Goal: Task Accomplishment & Management: Complete application form

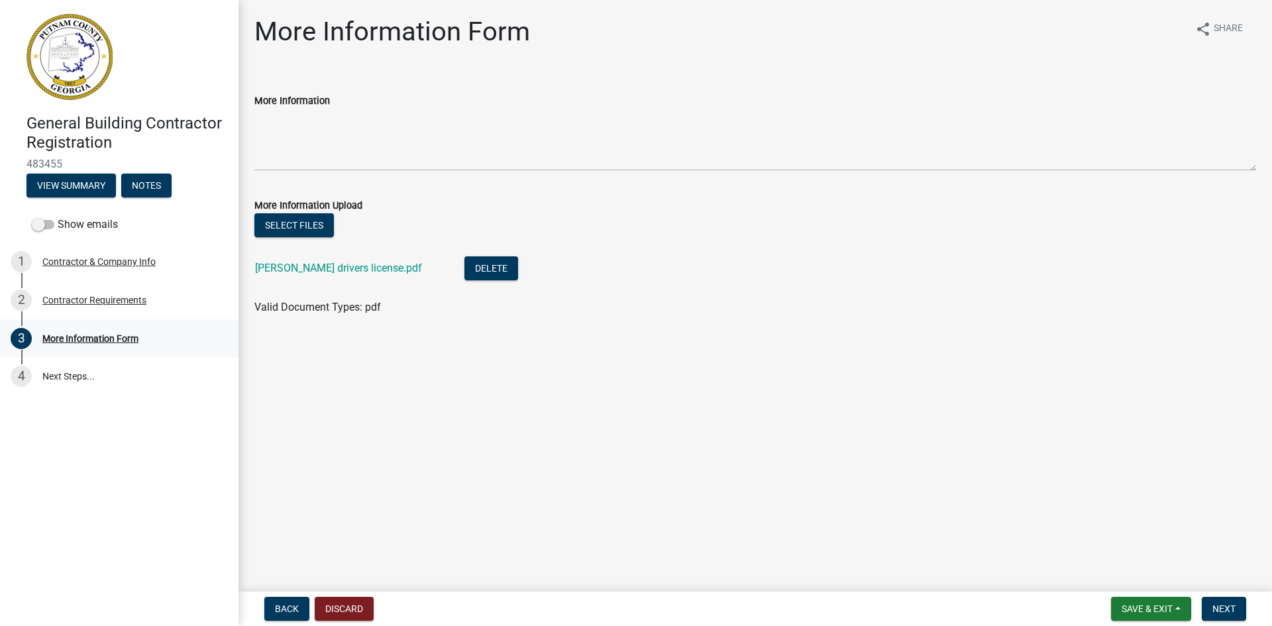
click at [74, 337] on div "More Information Form" at bounding box center [90, 338] width 96 height 9
click at [67, 376] on link "4 Next Steps..." at bounding box center [119, 376] width 239 height 38
click at [72, 187] on button "View Summary" at bounding box center [71, 186] width 89 height 24
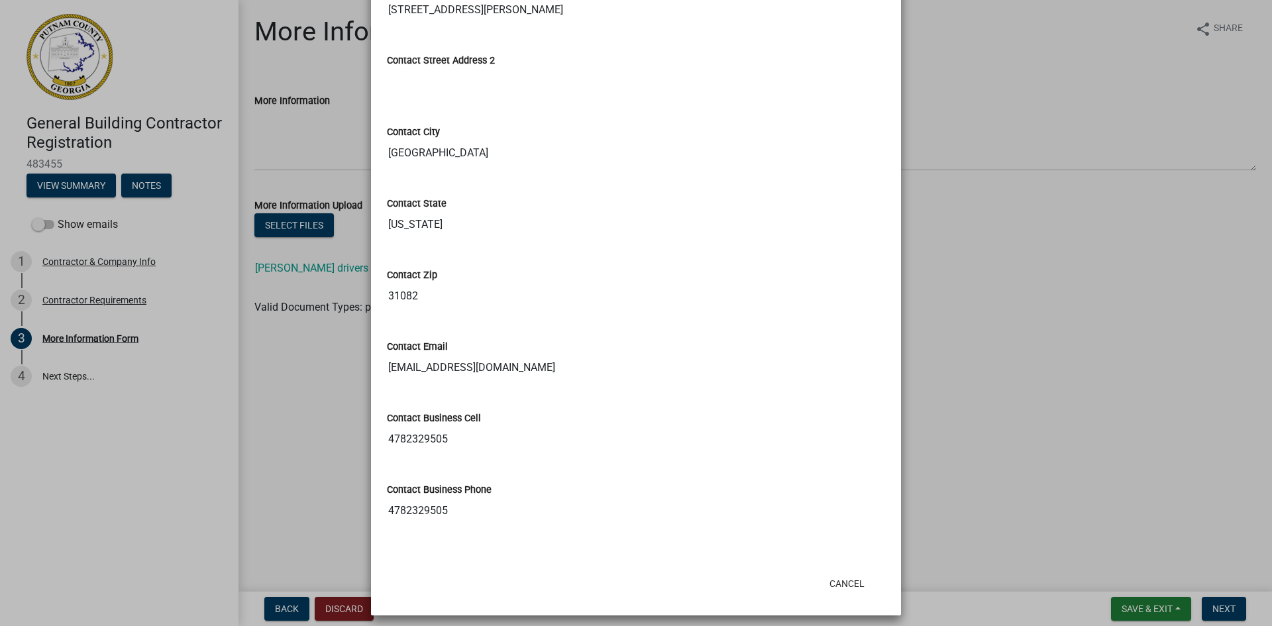
scroll to position [532, 0]
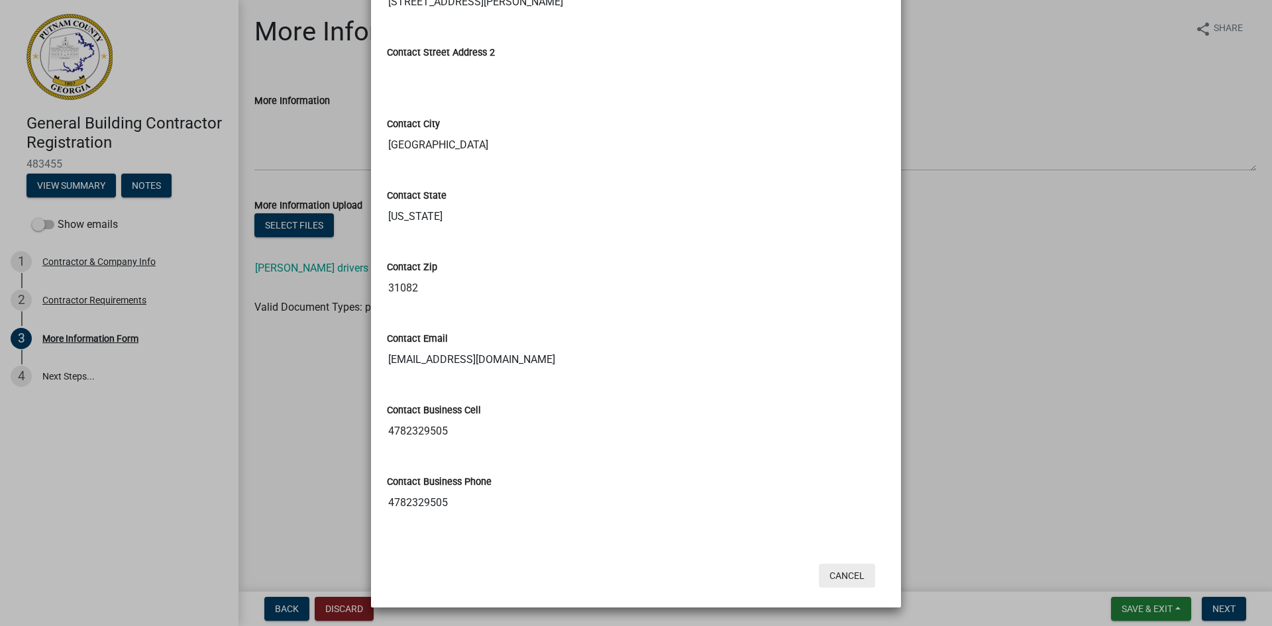
click at [837, 578] on button "Cancel" at bounding box center [847, 576] width 56 height 24
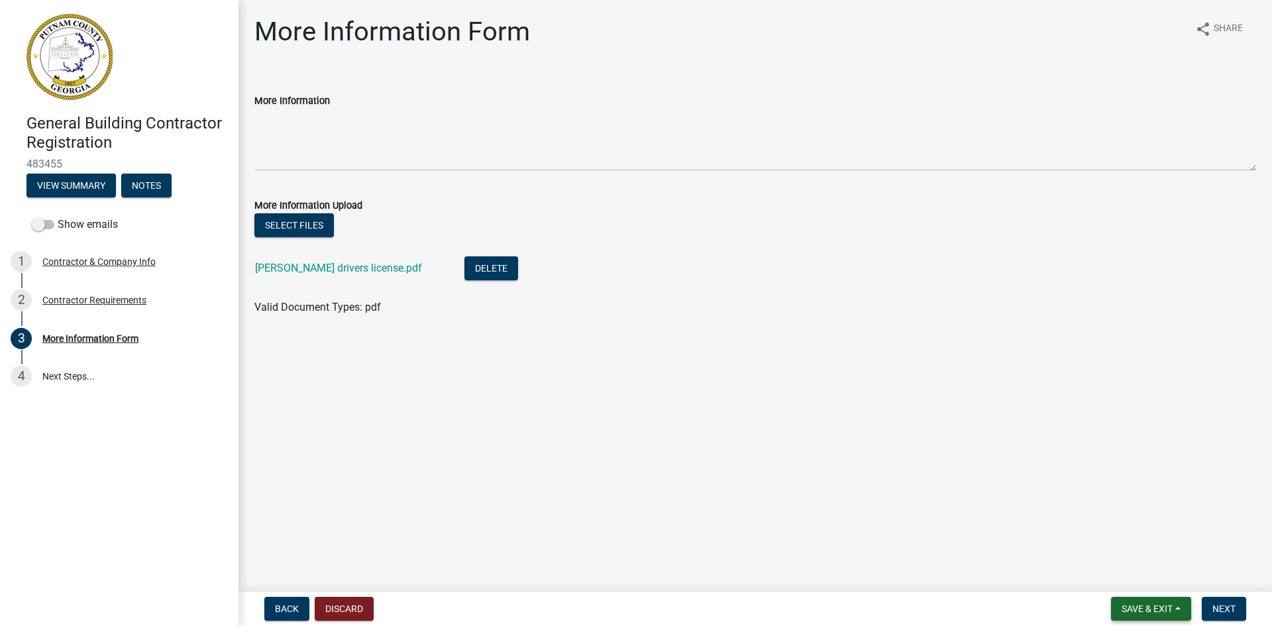
click at [1140, 610] on span "Save & Exit" at bounding box center [1147, 609] width 51 height 11
click at [1127, 576] on button "Save & Exit" at bounding box center [1138, 575] width 106 height 32
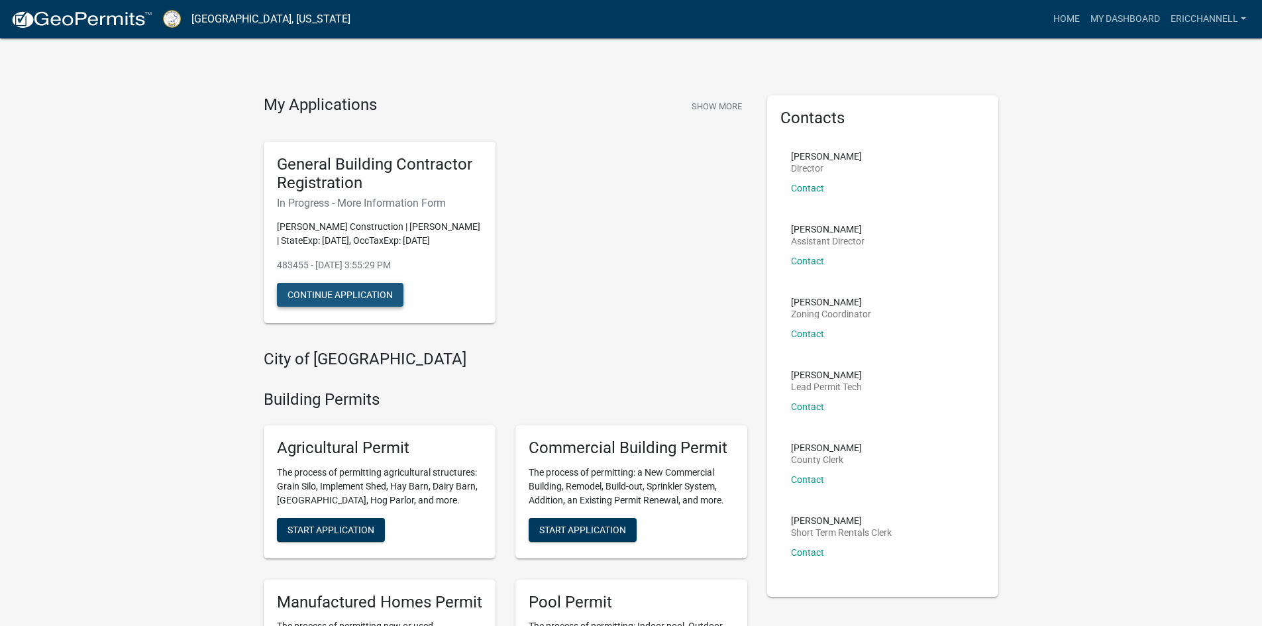
click at [340, 292] on button "Continue Application" at bounding box center [340, 295] width 127 height 24
